Goal: Transaction & Acquisition: Purchase product/service

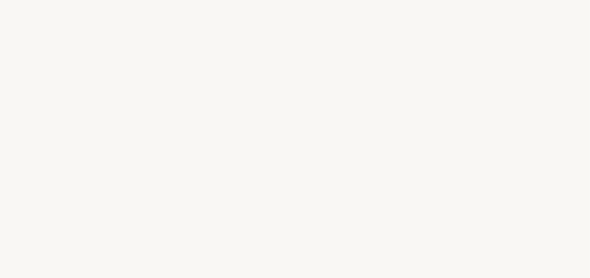
select select "IT"
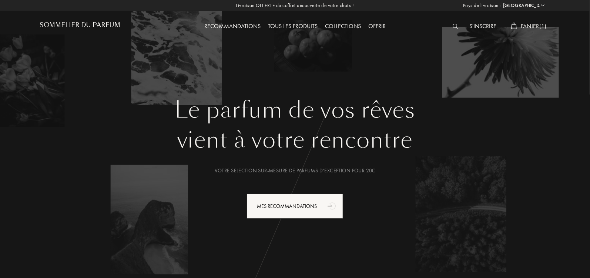
click at [531, 26] on span "Panier ( 1 )" at bounding box center [534, 26] width 26 height 8
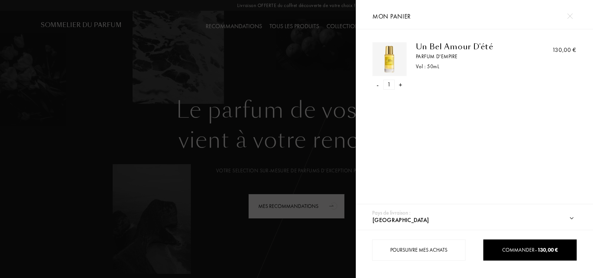
click at [570, 16] on img at bounding box center [570, 16] width 6 height 6
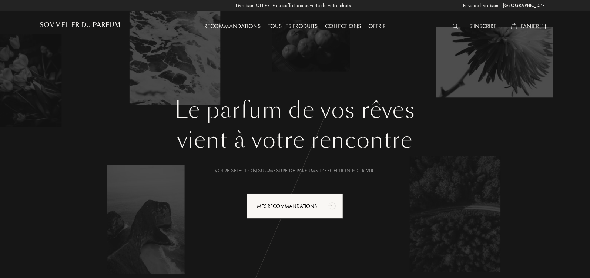
click at [454, 26] on img at bounding box center [456, 26] width 6 height 5
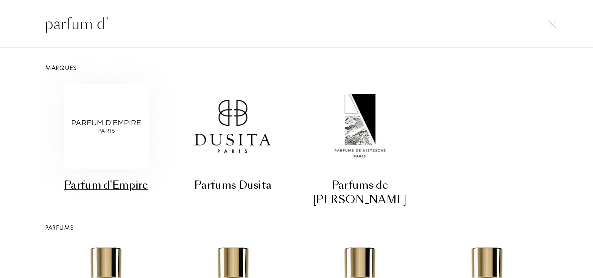
type input "parfum d'"
click at [117, 117] on img at bounding box center [106, 126] width 85 height 85
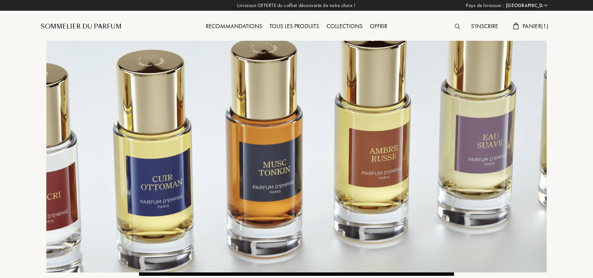
select select "IT"
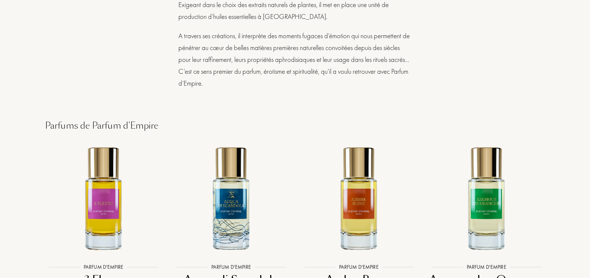
scroll to position [1459, 0]
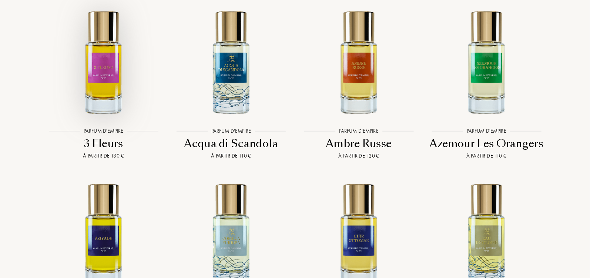
click at [108, 64] on img at bounding box center [103, 61] width 115 height 115
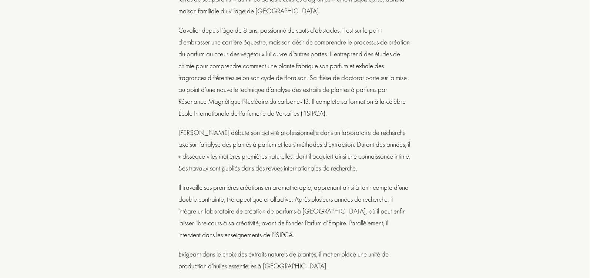
scroll to position [1099, 0]
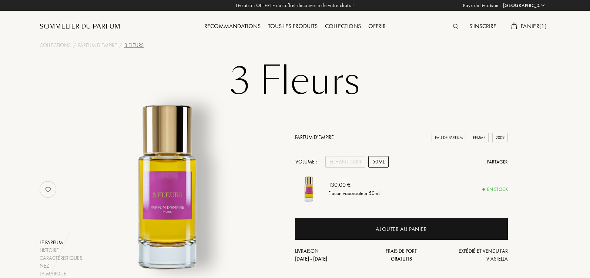
select select "IT"
